Goal: Information Seeking & Learning: Learn about a topic

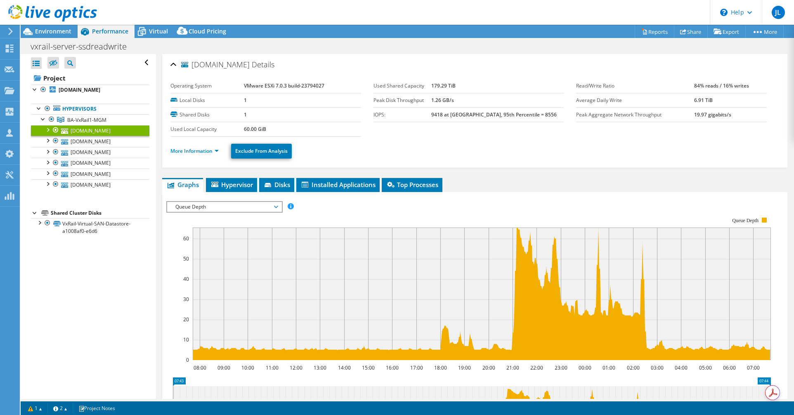
select select "USD"
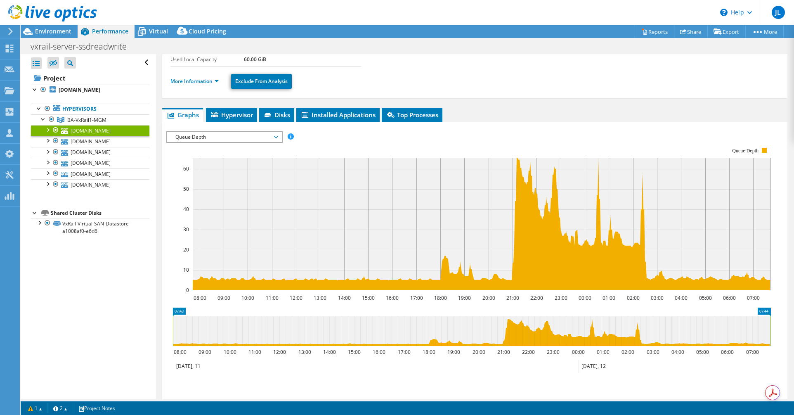
scroll to position [124, 0]
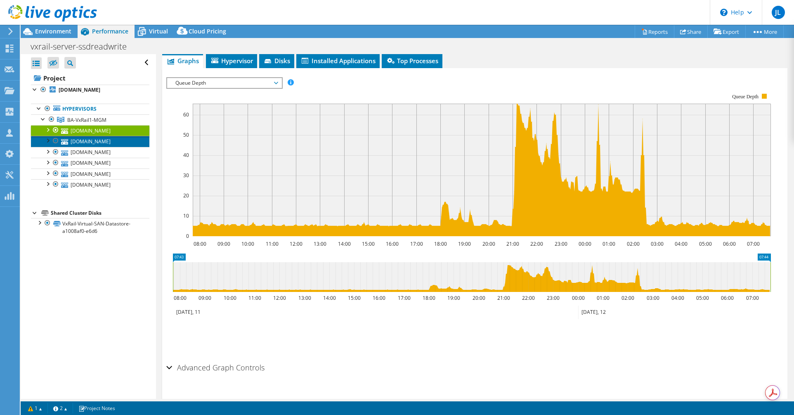
click at [85, 139] on link "[DOMAIN_NAME]" at bounding box center [90, 141] width 118 height 11
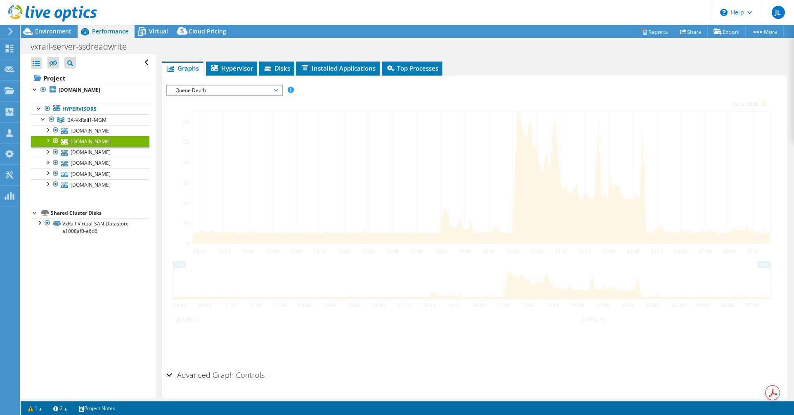
scroll to position [131, 0]
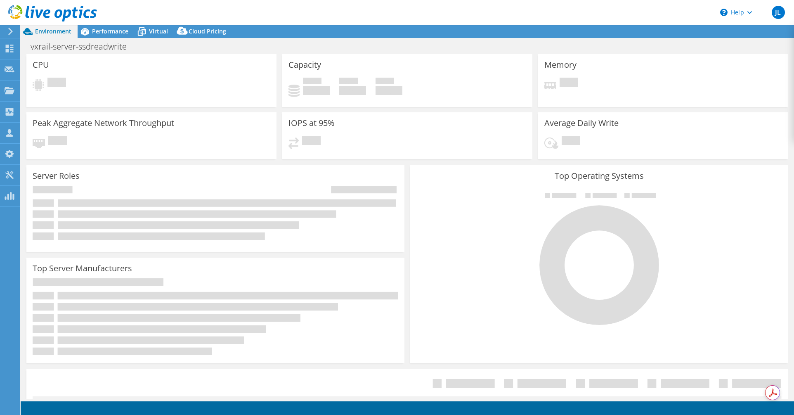
select select "USD"
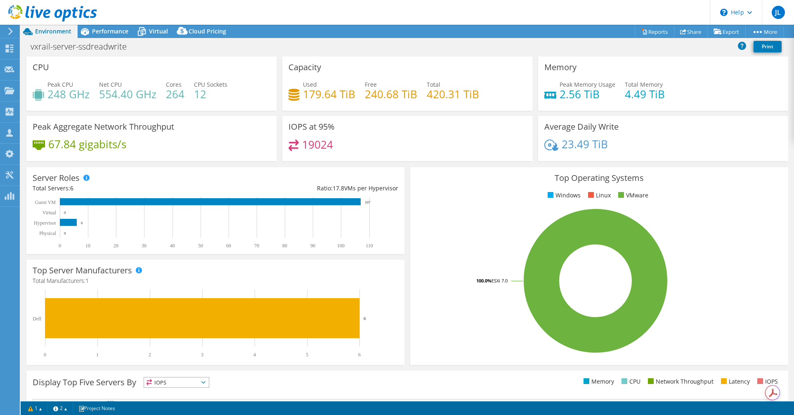
drag, startPoint x: 108, startPoint y: 34, endPoint x: 105, endPoint y: 40, distance: 7.2
click at [108, 34] on span "Performance" at bounding box center [110, 31] width 36 height 8
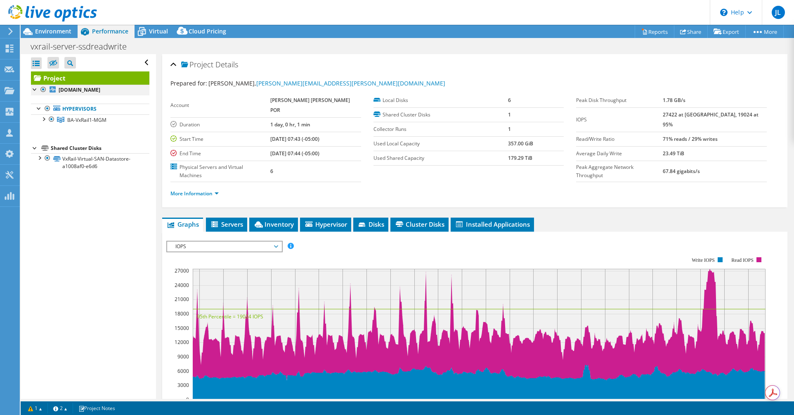
click at [34, 90] on div at bounding box center [35, 89] width 8 height 8
click at [44, 117] on div at bounding box center [43, 118] width 8 height 8
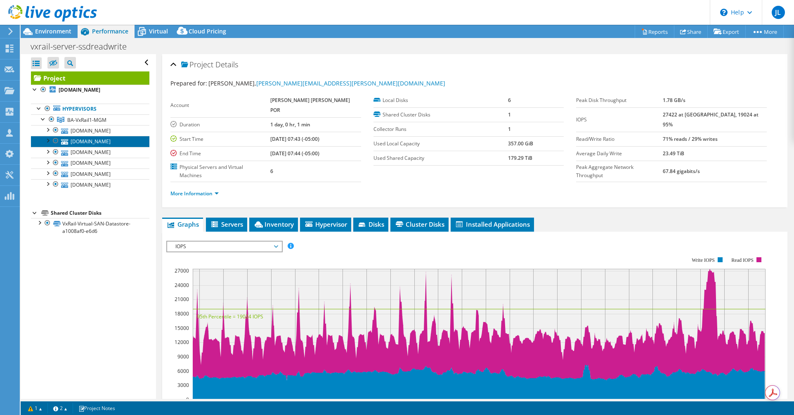
click at [97, 141] on link "[DOMAIN_NAME]" at bounding box center [90, 141] width 118 height 11
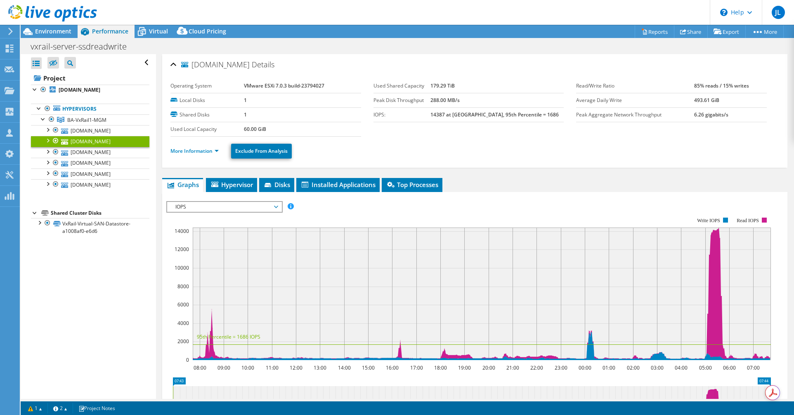
click at [277, 210] on span "IOPS" at bounding box center [224, 207] width 106 height 10
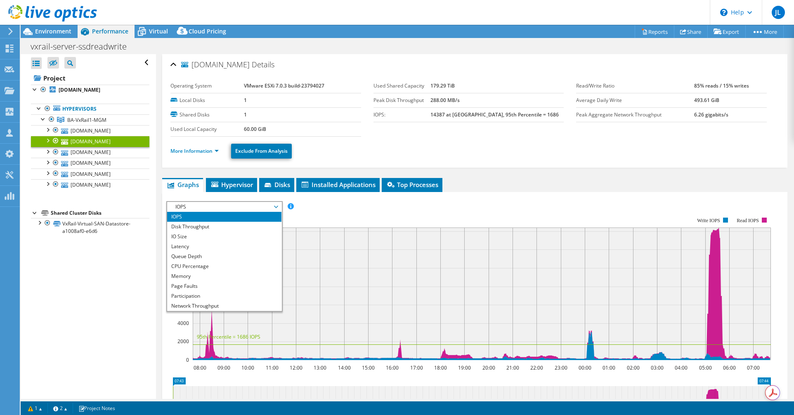
click at [337, 218] on rect at bounding box center [468, 288] width 605 height 165
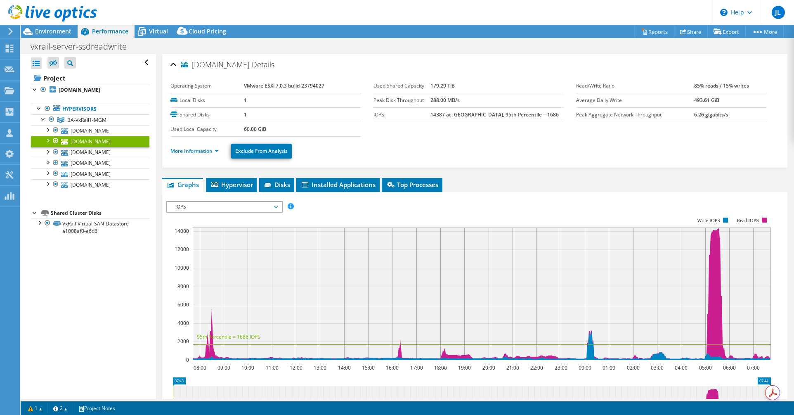
click at [439, 165] on div "More Information Exclude From Analysis" at bounding box center [474, 151] width 609 height 29
drag, startPoint x: 66, startPoint y: 150, endPoint x: 76, endPoint y: 156, distance: 11.1
click at [66, 150] on icon at bounding box center [64, 152] width 7 height 5
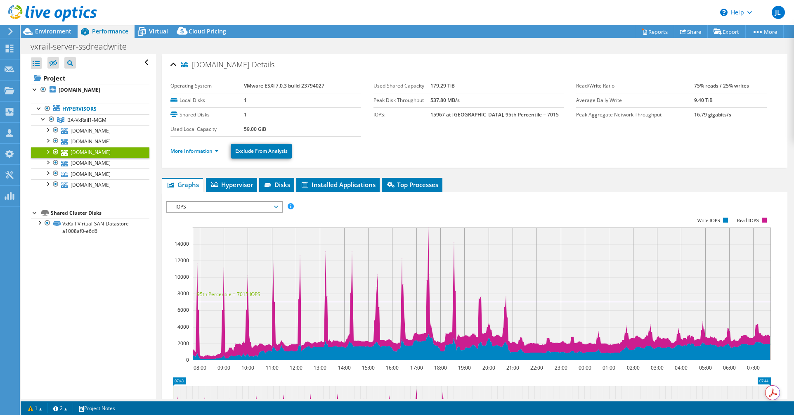
click at [278, 207] on icon at bounding box center [276, 207] width 4 height 2
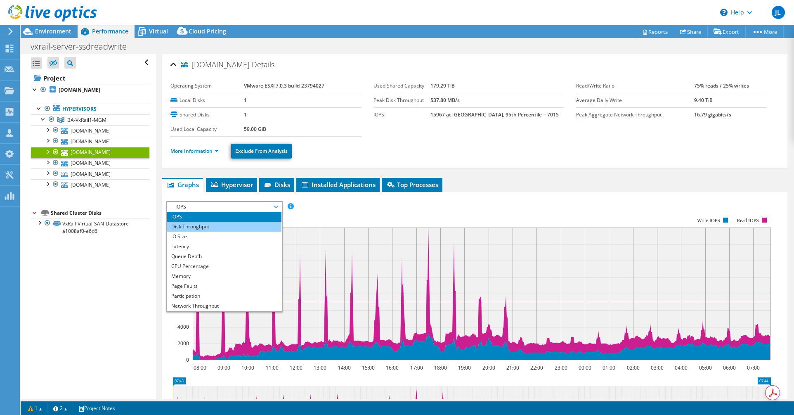
click at [212, 226] on li "Disk Throughput" at bounding box center [224, 227] width 114 height 10
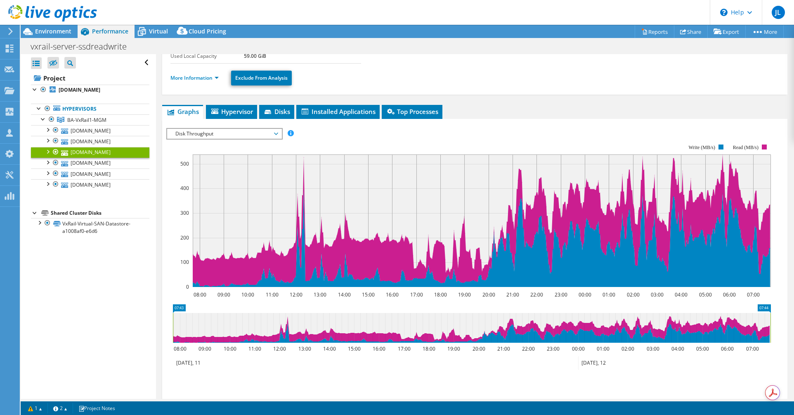
scroll to position [59, 0]
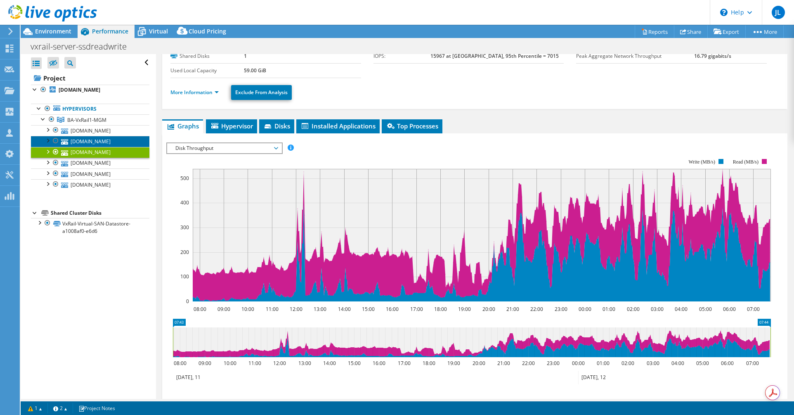
click at [108, 140] on link "[DOMAIN_NAME]" at bounding box center [90, 141] width 118 height 11
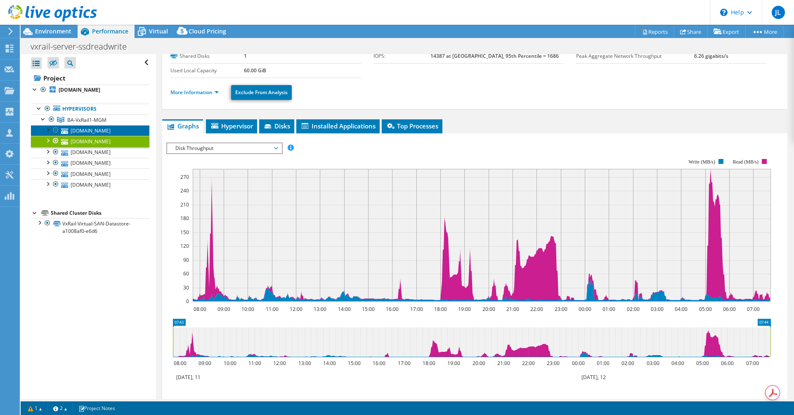
click at [107, 132] on link "[DOMAIN_NAME]" at bounding box center [90, 130] width 118 height 11
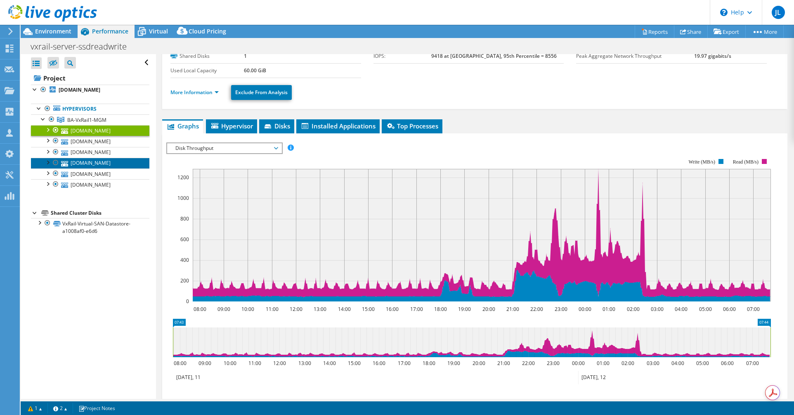
click at [109, 163] on link "[DOMAIN_NAME]" at bounding box center [90, 163] width 118 height 11
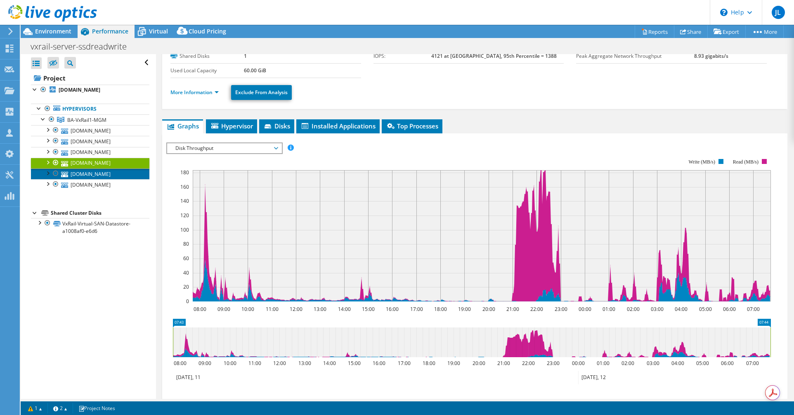
click at [110, 176] on link "[DOMAIN_NAME]" at bounding box center [90, 173] width 118 height 11
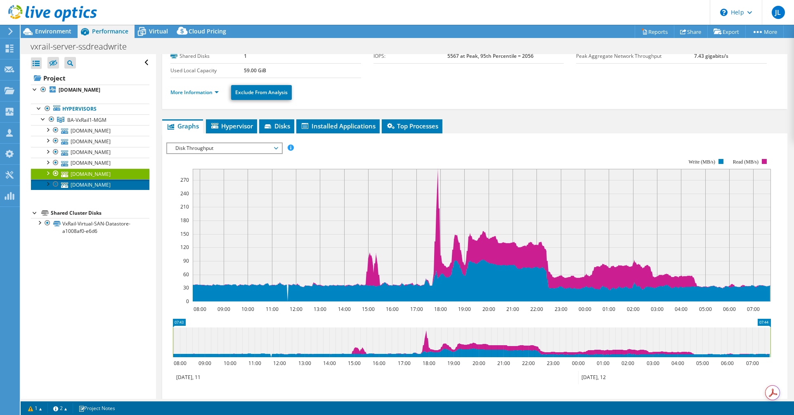
click at [110, 185] on link "[DOMAIN_NAME]" at bounding box center [90, 184] width 118 height 11
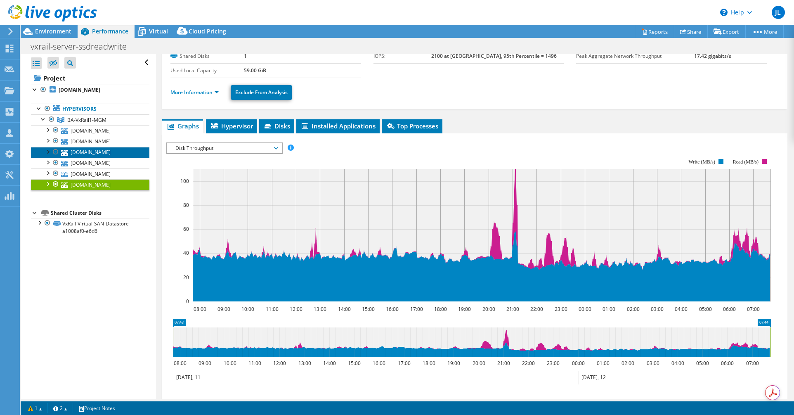
click at [106, 155] on link "[DOMAIN_NAME]" at bounding box center [90, 152] width 118 height 11
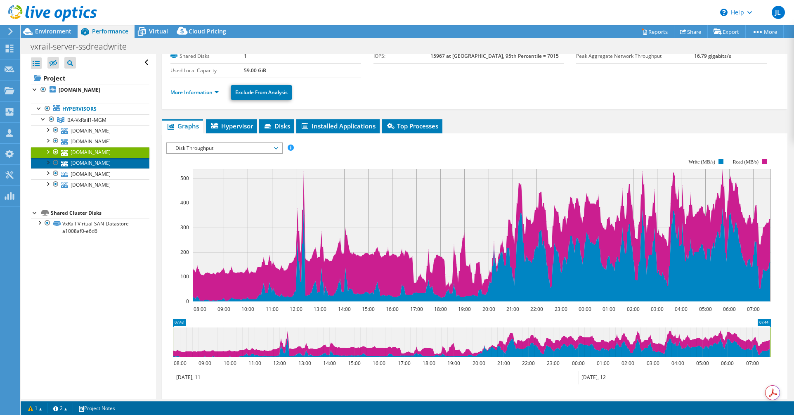
click at [92, 163] on link "[DOMAIN_NAME]" at bounding box center [90, 163] width 118 height 11
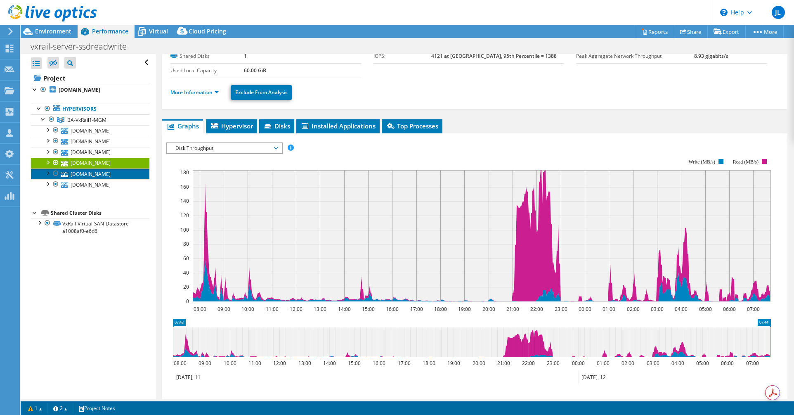
click at [90, 175] on link "[DOMAIN_NAME]" at bounding box center [90, 173] width 118 height 11
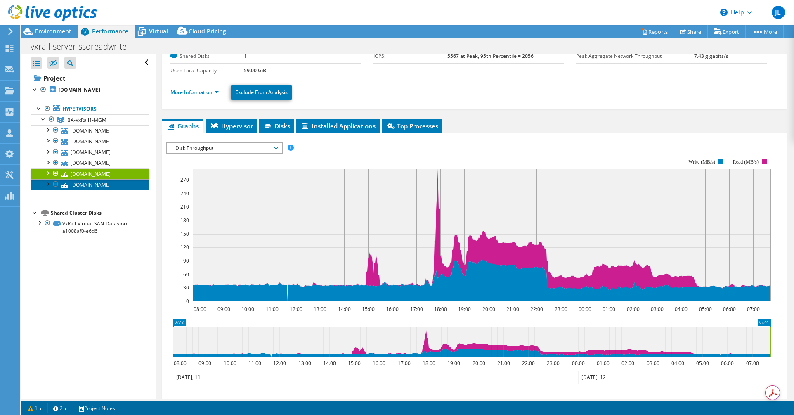
click at [94, 187] on link "[DOMAIN_NAME]" at bounding box center [90, 184] width 118 height 11
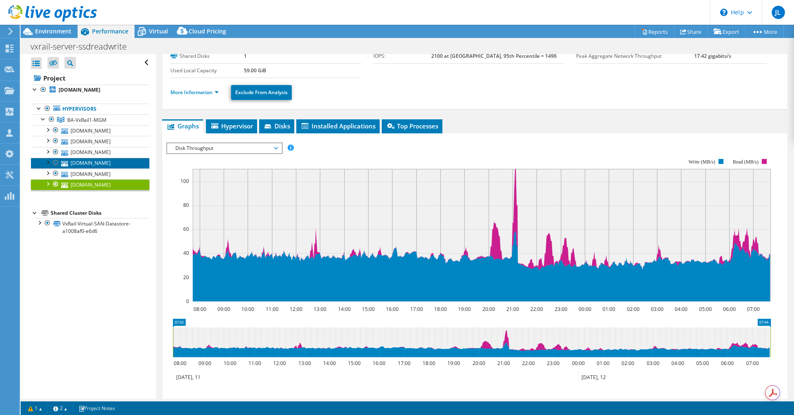
click at [92, 162] on link "[DOMAIN_NAME]" at bounding box center [90, 163] width 118 height 11
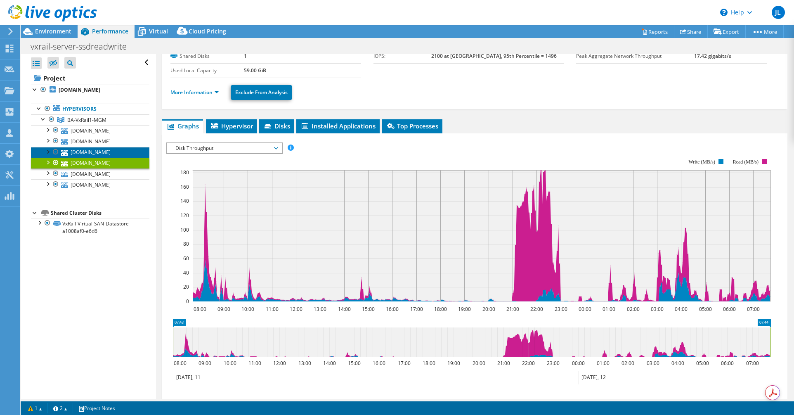
click at [92, 152] on link "[DOMAIN_NAME]" at bounding box center [90, 152] width 118 height 11
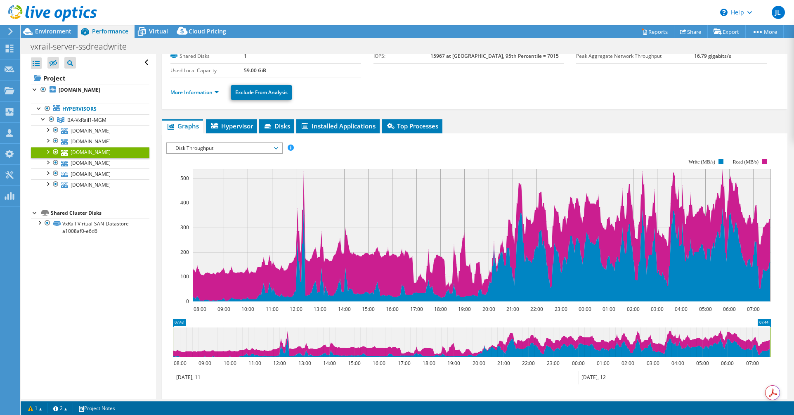
click at [222, 147] on span "Disk Throughput" at bounding box center [224, 148] width 106 height 10
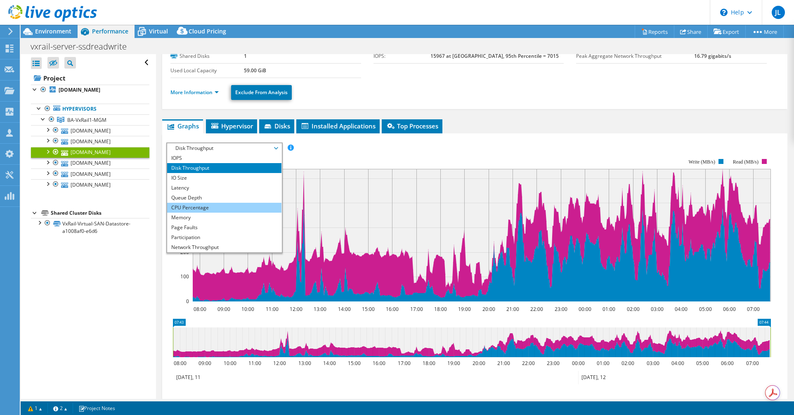
click at [204, 206] on li "CPU Percentage" at bounding box center [224, 208] width 114 height 10
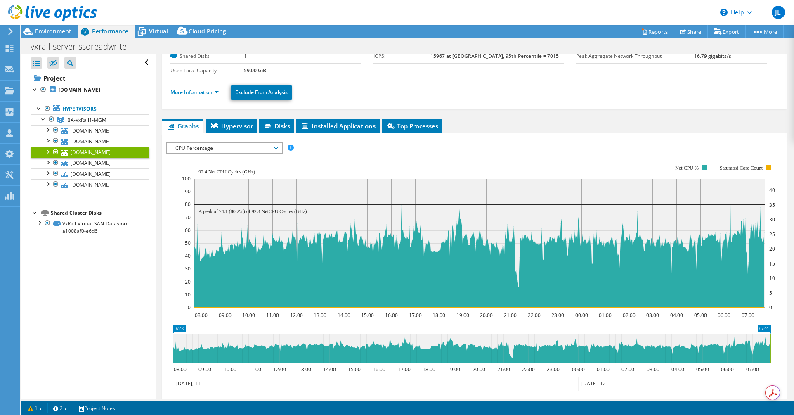
click at [215, 150] on span "CPU Percentage" at bounding box center [224, 148] width 106 height 10
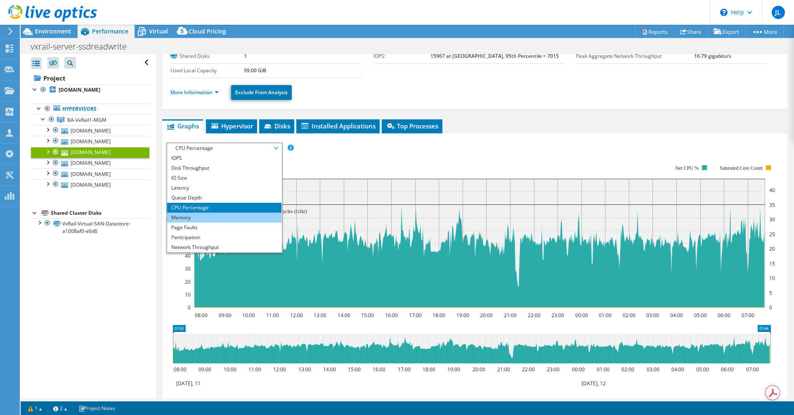
click at [218, 219] on li "Memory" at bounding box center [224, 218] width 114 height 10
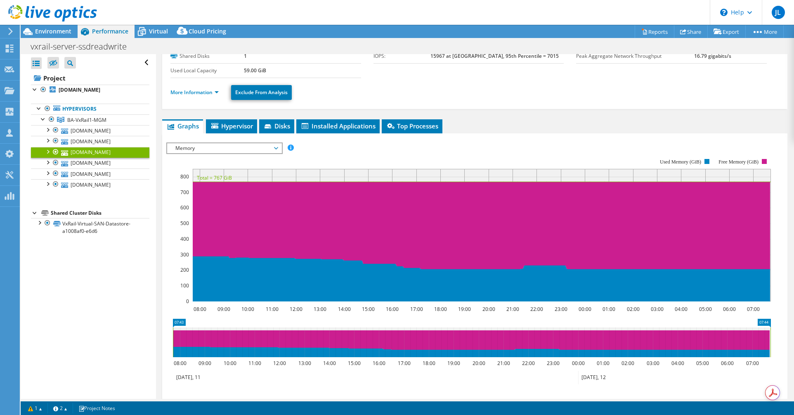
click at [221, 152] on span "Memory" at bounding box center [224, 148] width 106 height 10
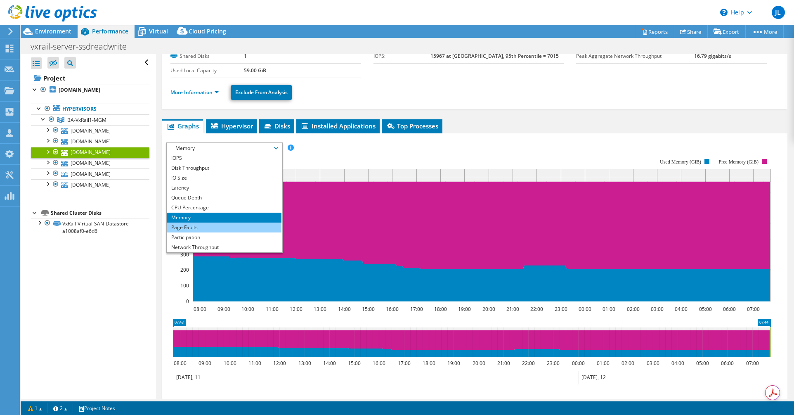
click at [218, 226] on li "Page Faults" at bounding box center [224, 227] width 114 height 10
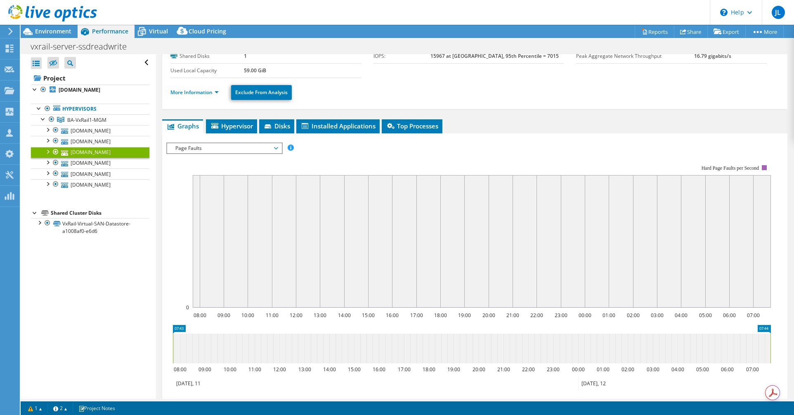
click at [234, 150] on span "Page Faults" at bounding box center [224, 148] width 106 height 10
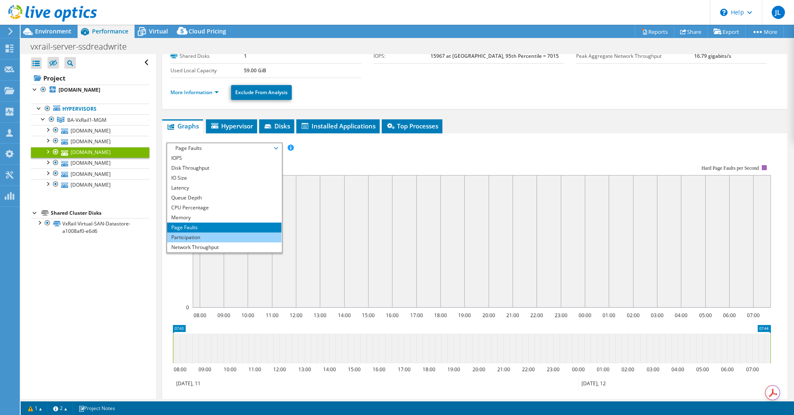
click at [219, 233] on li "Participation" at bounding box center [224, 237] width 114 height 10
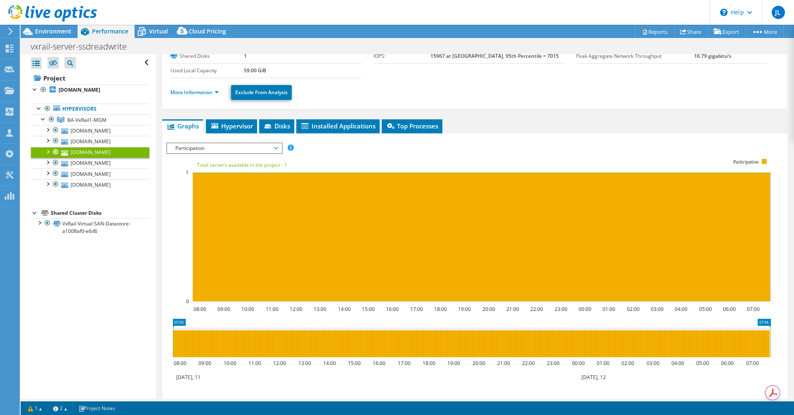
click at [229, 150] on span "Participation" at bounding box center [224, 148] width 106 height 10
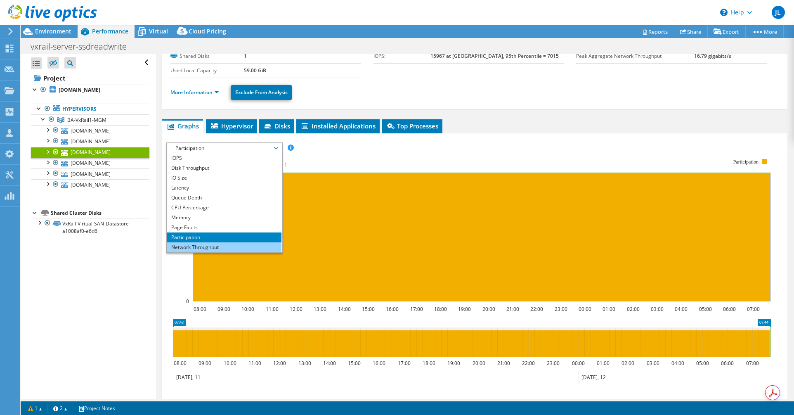
click at [223, 243] on li "Network Throughput" at bounding box center [224, 247] width 114 height 10
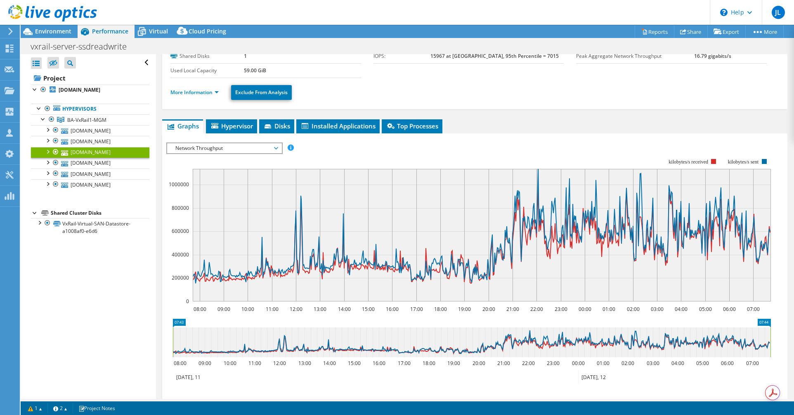
click at [219, 146] on span "Network Throughput" at bounding box center [224, 148] width 106 height 10
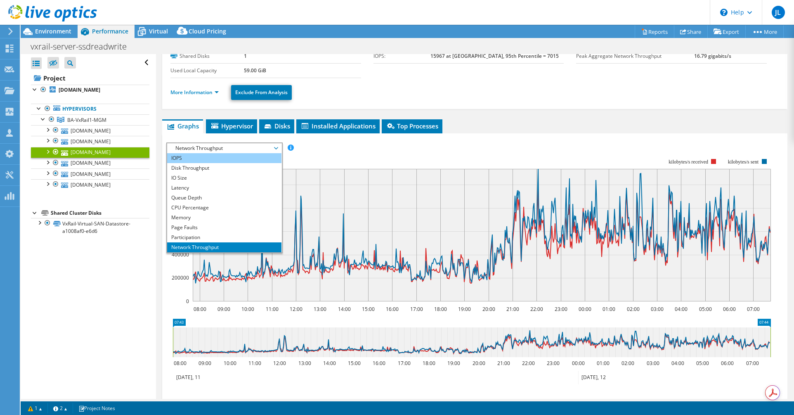
click at [215, 158] on li "IOPS" at bounding box center [224, 158] width 114 height 10
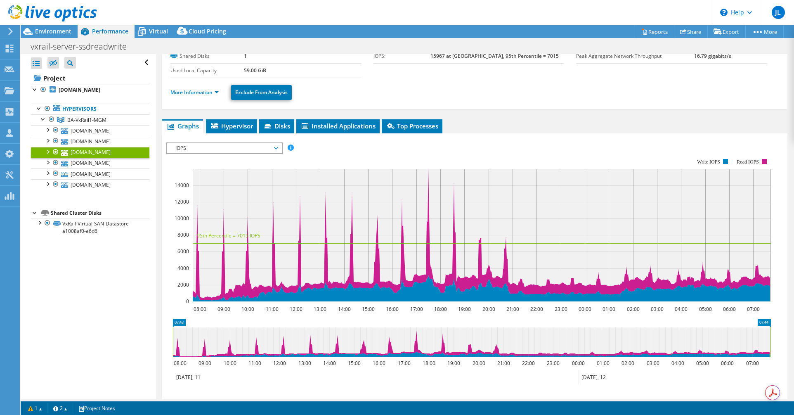
click at [210, 150] on span "IOPS" at bounding box center [224, 148] width 106 height 10
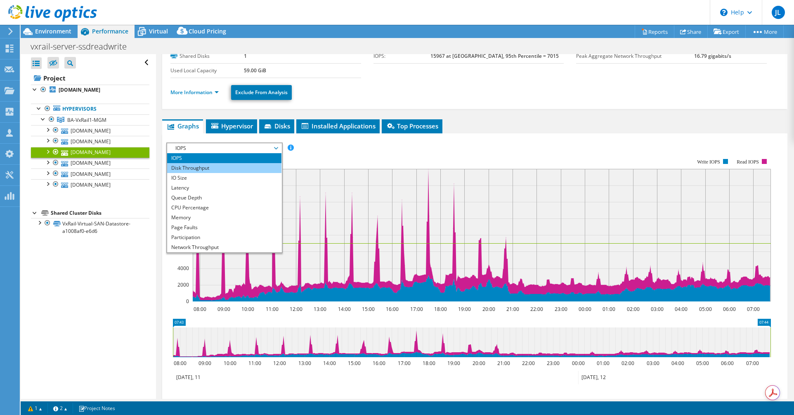
click at [209, 168] on li "Disk Throughput" at bounding box center [224, 168] width 114 height 10
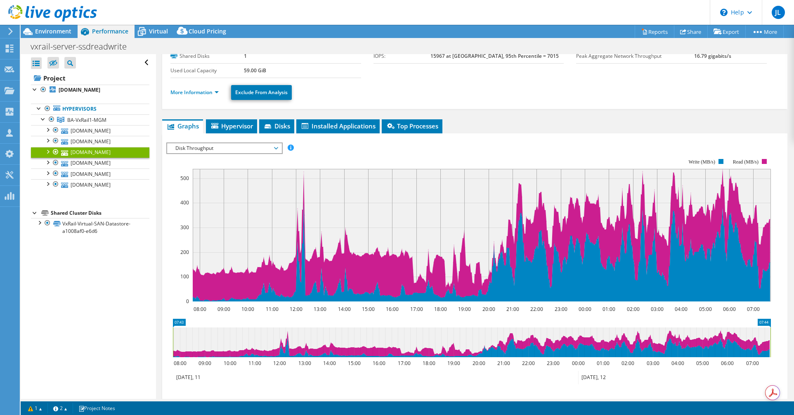
click at [216, 149] on span "Disk Throughput" at bounding box center [224, 148] width 106 height 10
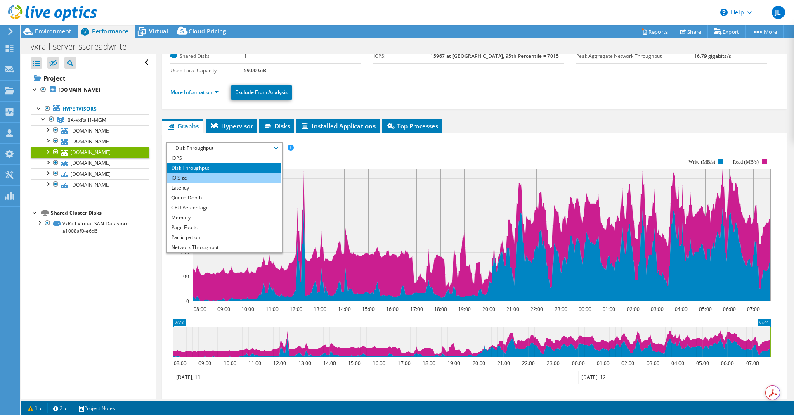
click at [216, 179] on li "IO Size" at bounding box center [224, 178] width 114 height 10
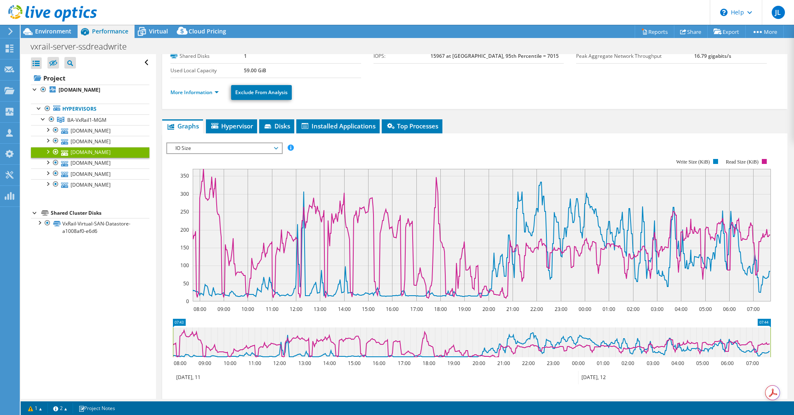
click at [217, 151] on span "IO Size" at bounding box center [224, 148] width 106 height 10
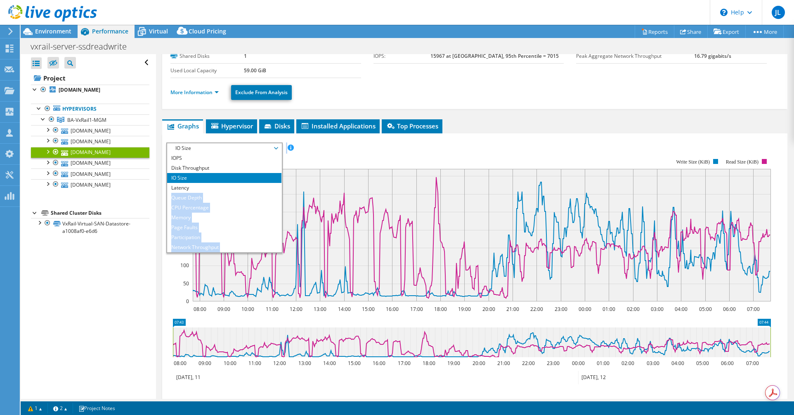
drag, startPoint x: 209, startPoint y: 187, endPoint x: 353, endPoint y: 156, distance: 146.9
click at [353, 156] on div "IOPS Disk Throughput IO Size Latency Queue Depth CPU Percentage Memory Page Fau…" at bounding box center [474, 283] width 617 height 282
click at [353, 156] on rect at bounding box center [468, 229] width 605 height 165
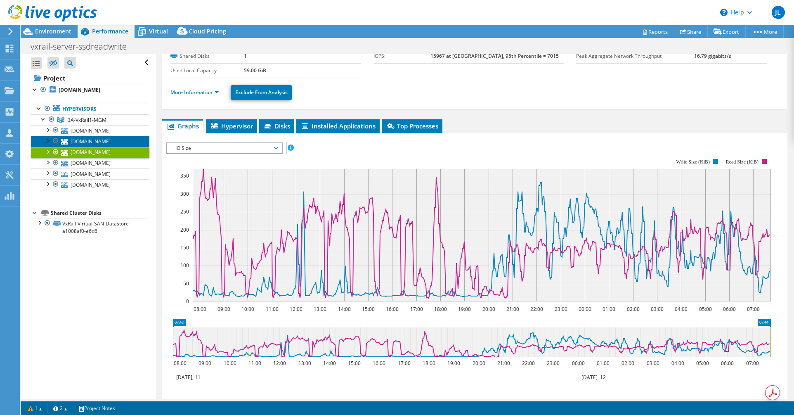
click at [85, 142] on link "[DOMAIN_NAME]" at bounding box center [90, 141] width 118 height 11
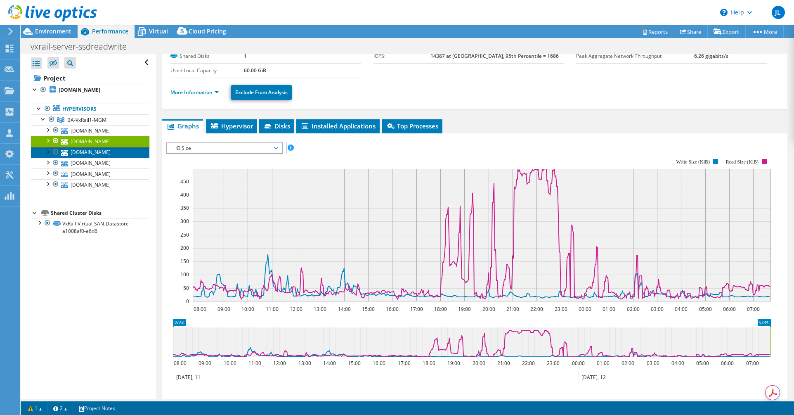
click at [103, 157] on link "[DOMAIN_NAME]" at bounding box center [90, 152] width 118 height 11
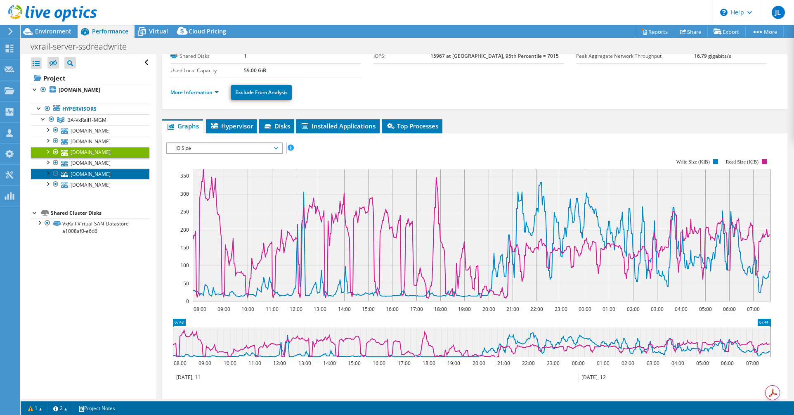
click at [111, 177] on link "[DOMAIN_NAME]" at bounding box center [90, 173] width 118 height 11
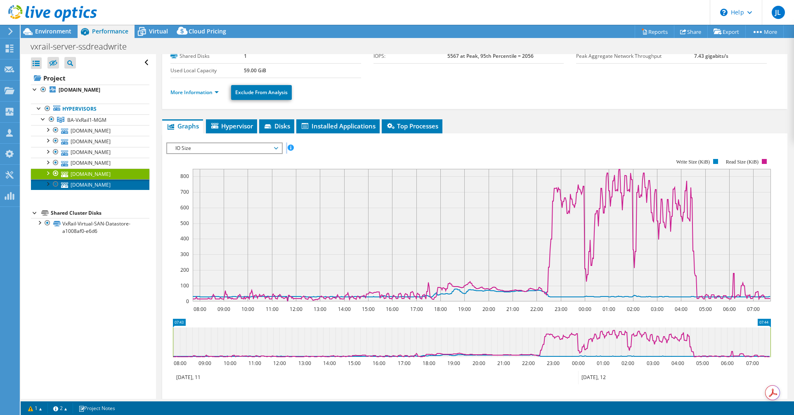
click at [111, 187] on link "[DOMAIN_NAME]" at bounding box center [90, 184] width 118 height 11
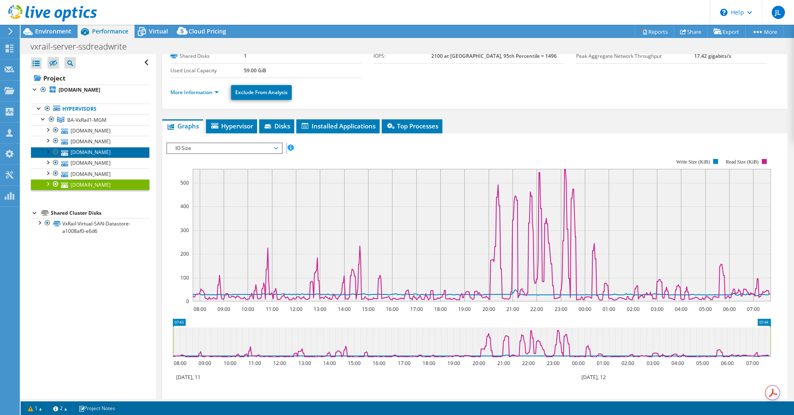
click at [100, 147] on link "[DOMAIN_NAME]" at bounding box center [90, 152] width 118 height 11
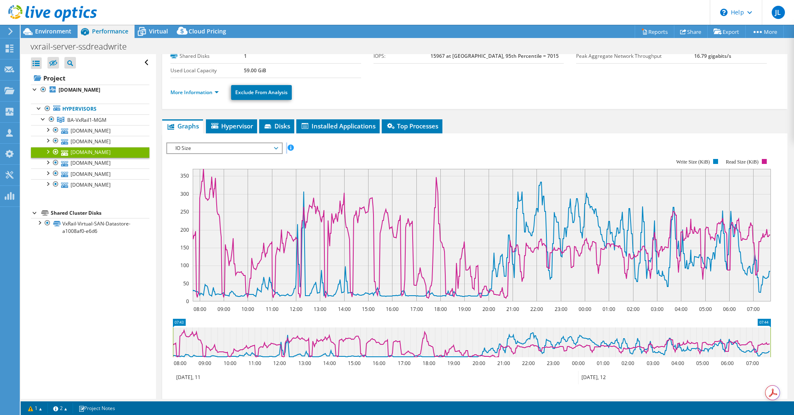
click at [499, 148] on rect at bounding box center [468, 229] width 605 height 165
